Goal: Task Accomplishment & Management: Manage account settings

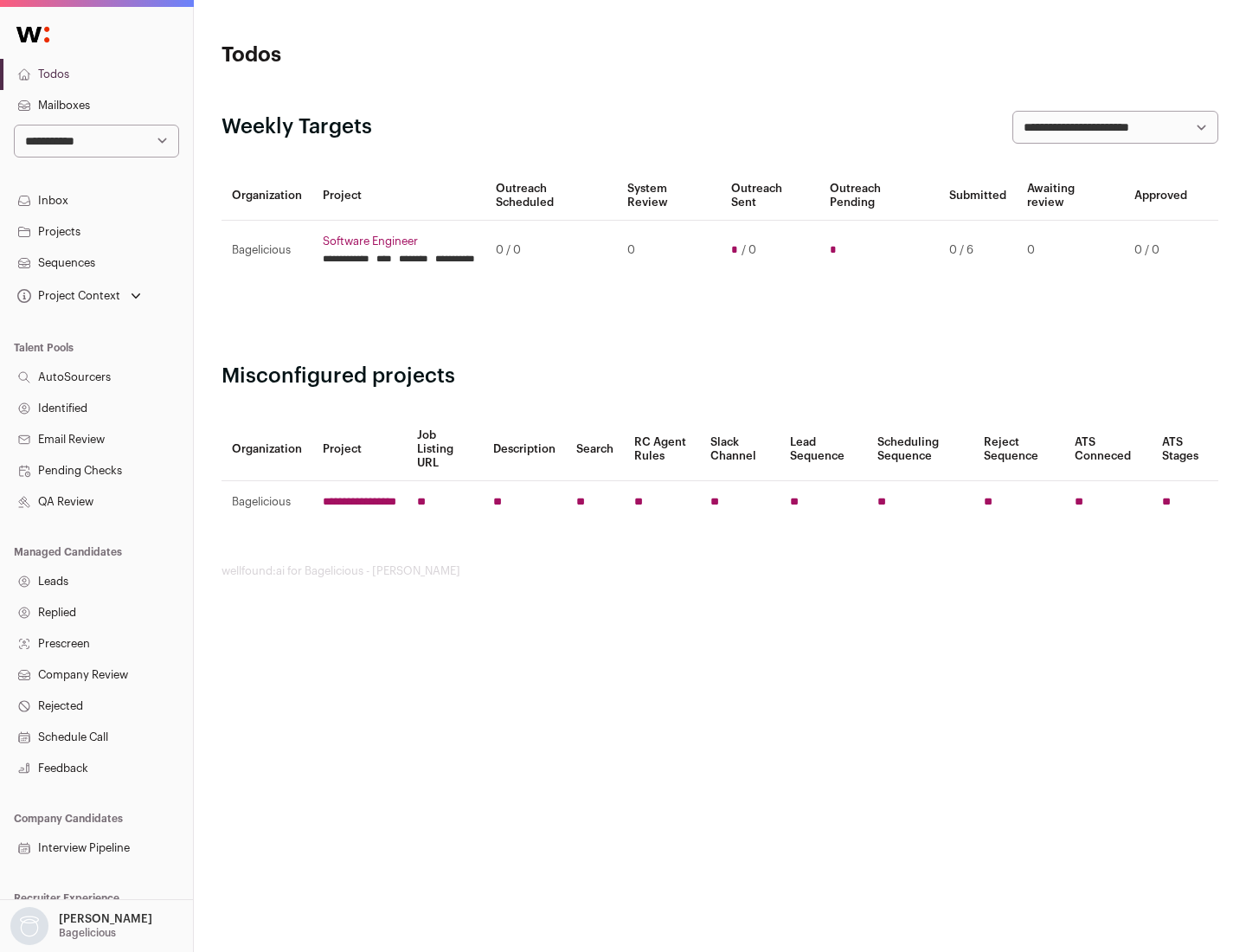
click at [96, 231] on link "Projects" at bounding box center [97, 231] width 193 height 31
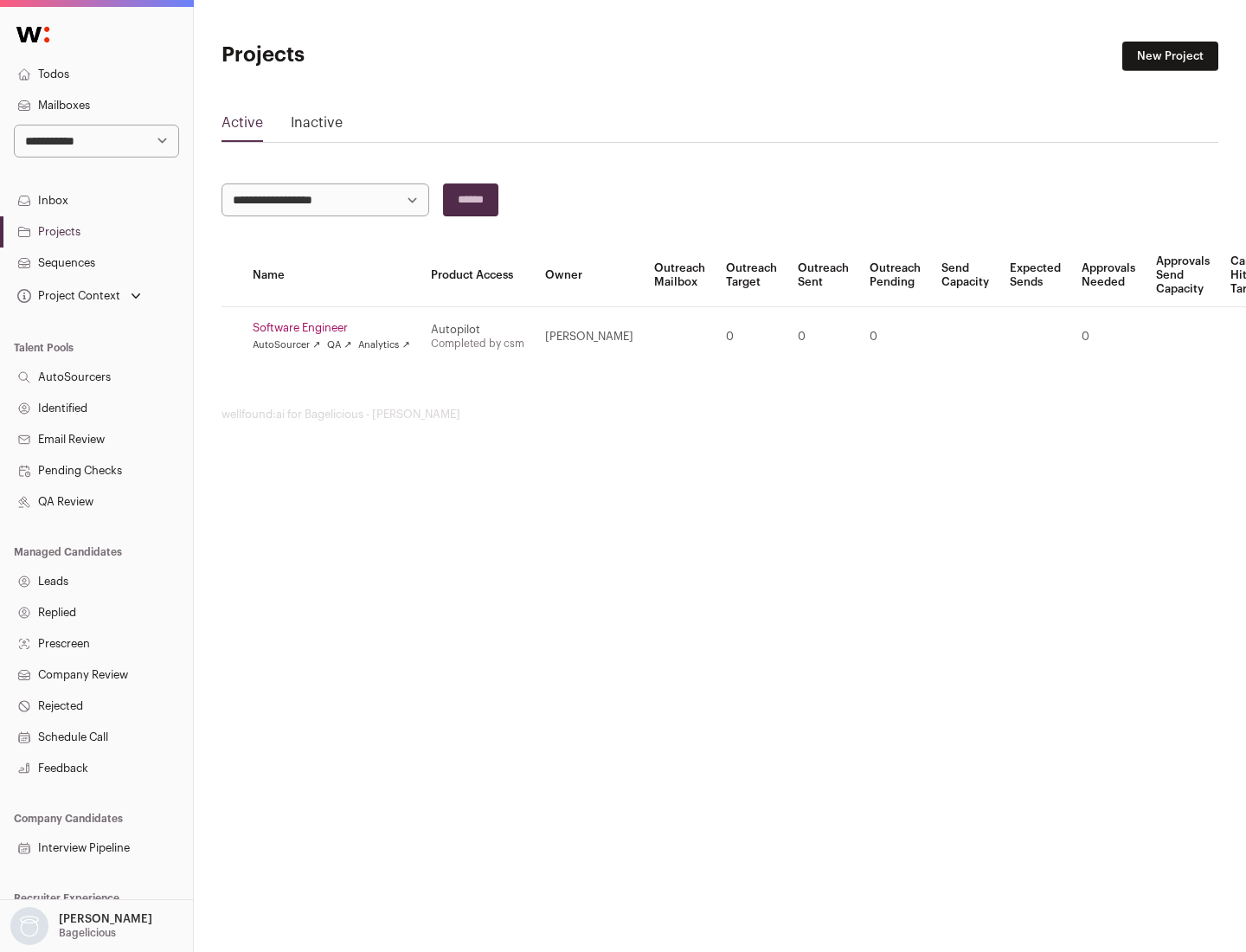
click at [337, 328] on link "Software Engineer" at bounding box center [332, 327] width 157 height 14
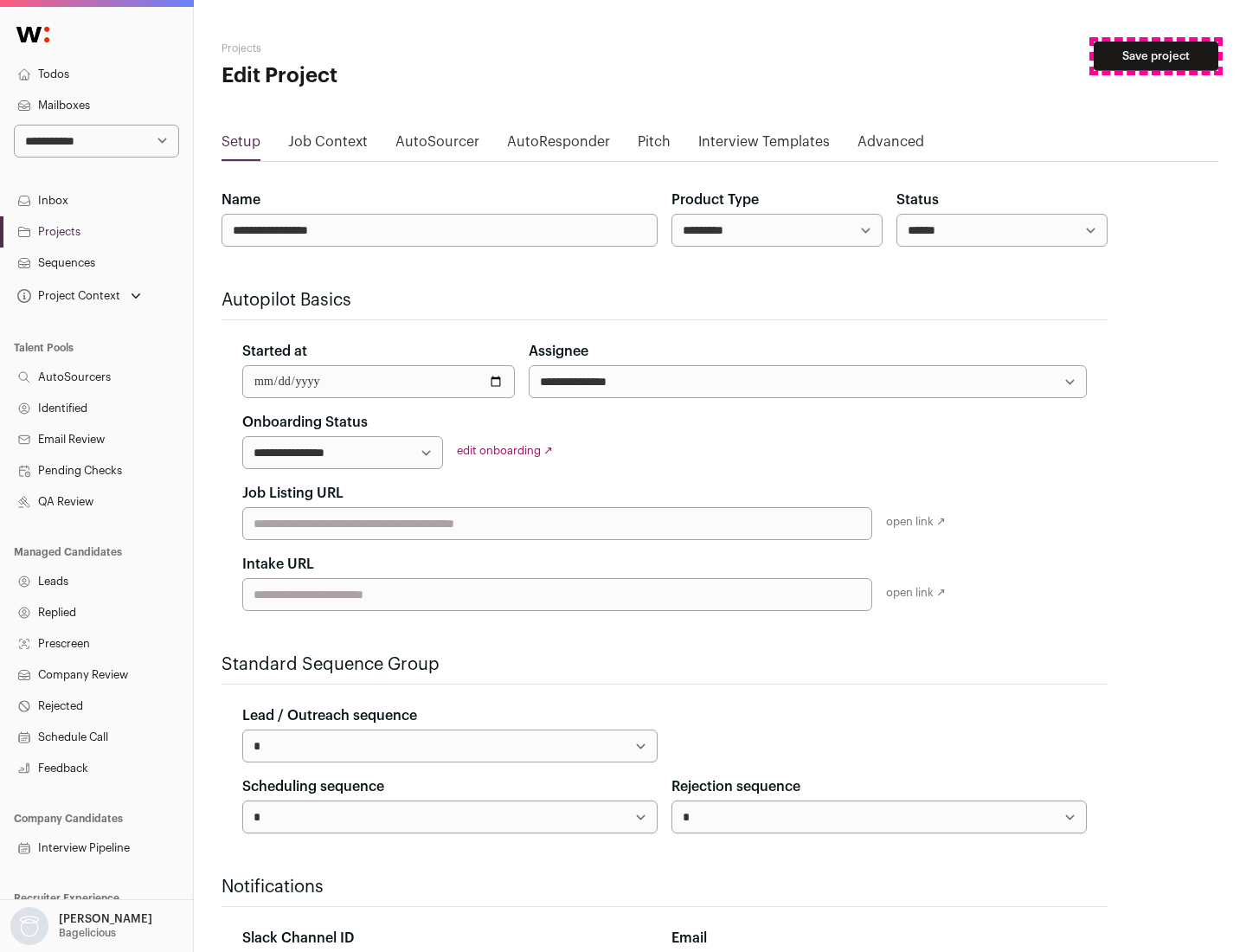
click at [1157, 56] on button "Save project" at bounding box center [1157, 56] width 125 height 30
